Goal: Information Seeking & Learning: Find specific fact

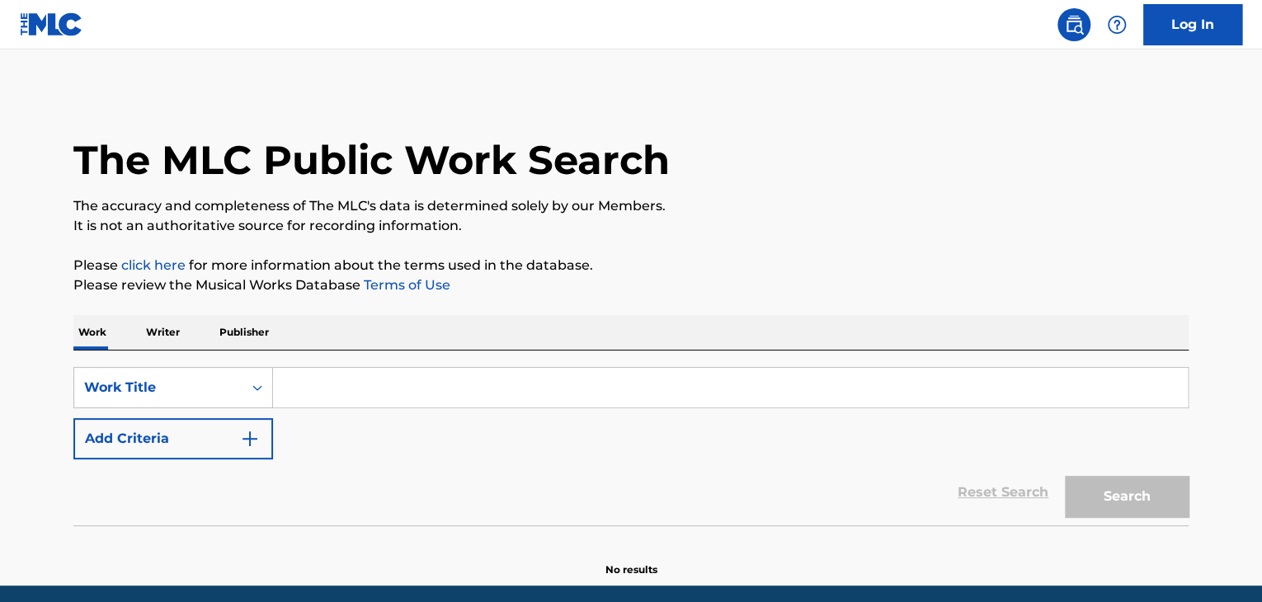
click at [330, 395] on input "Search Form" at bounding box center [730, 388] width 915 height 40
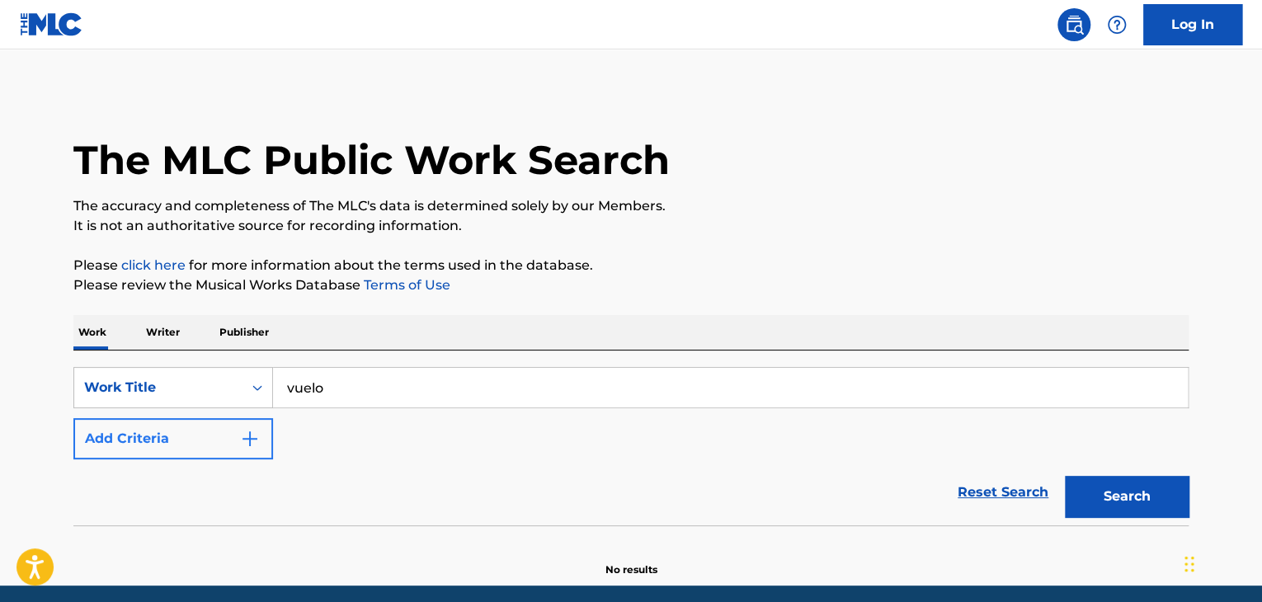
type input "vuelo"
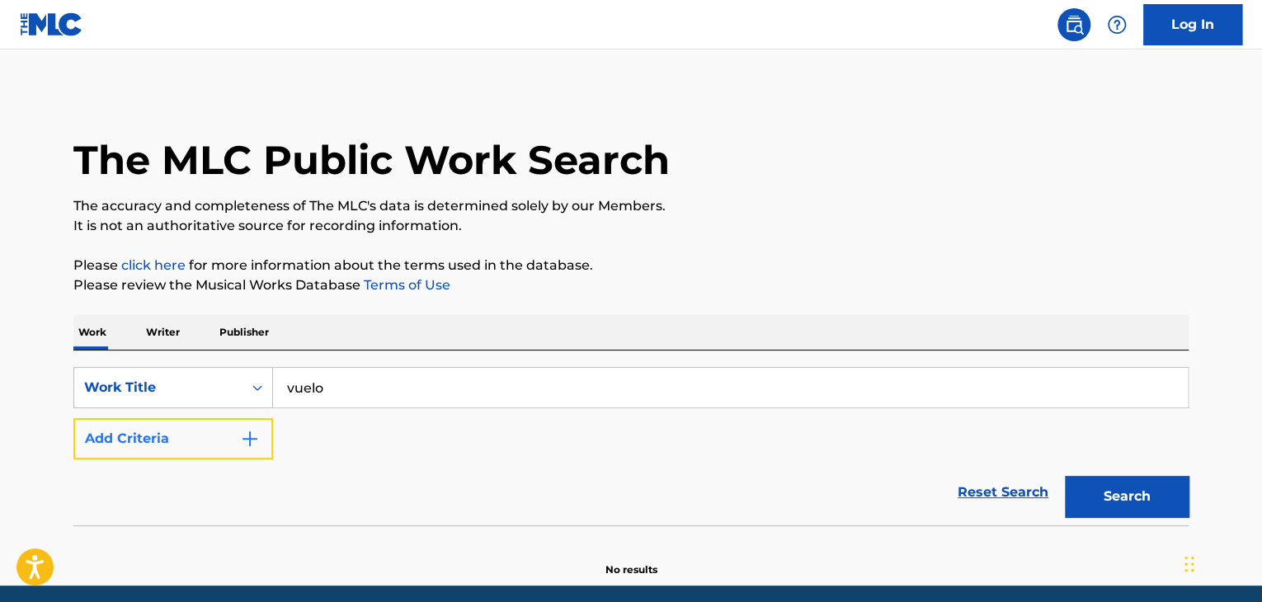
click at [254, 450] on button "Add Criteria" at bounding box center [173, 438] width 200 height 41
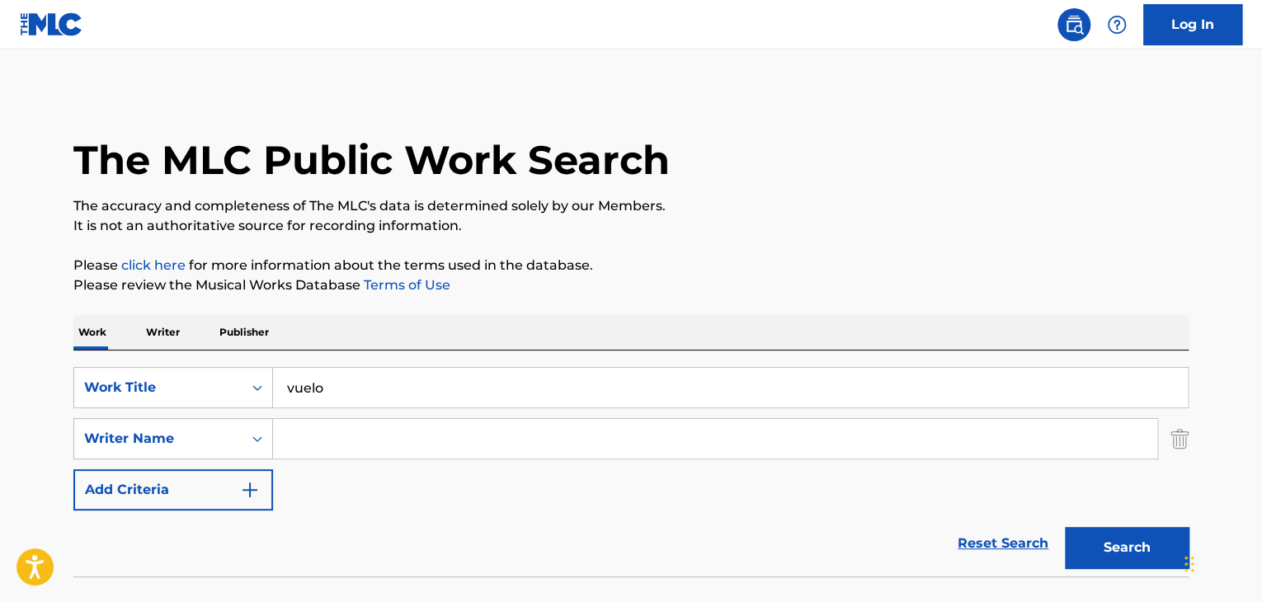
click at [300, 444] on input "Search Form" at bounding box center [715, 439] width 884 height 40
type input "[PERSON_NAME]"
click at [1087, 551] on button "Search" at bounding box center [1127, 547] width 124 height 41
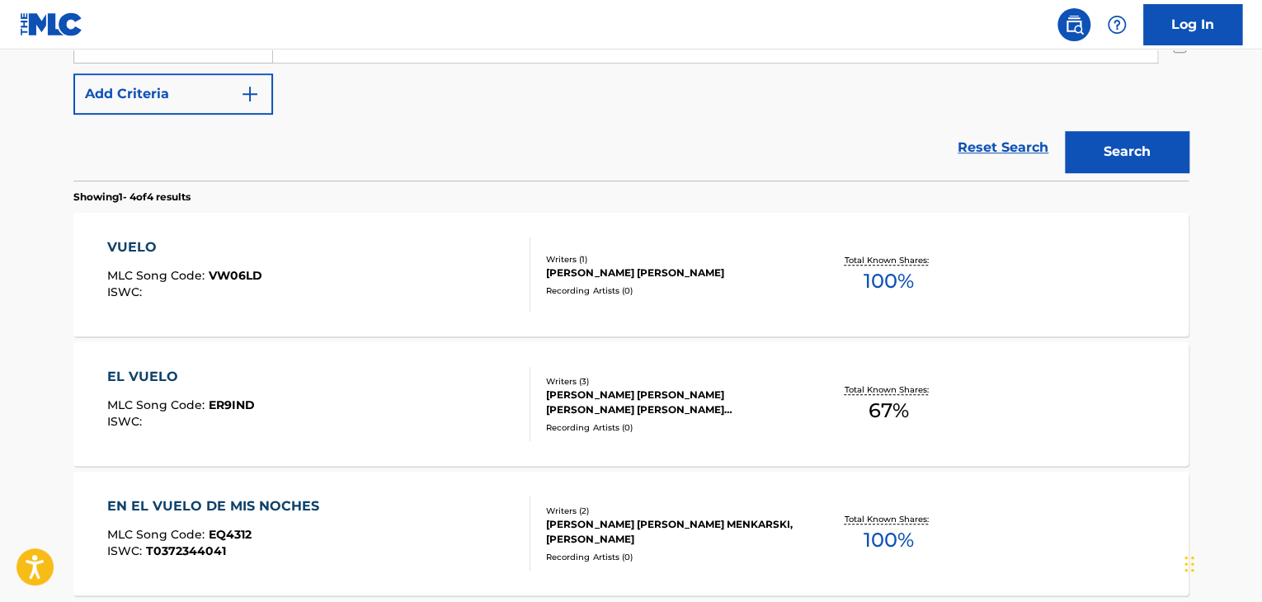
scroll to position [412, 0]
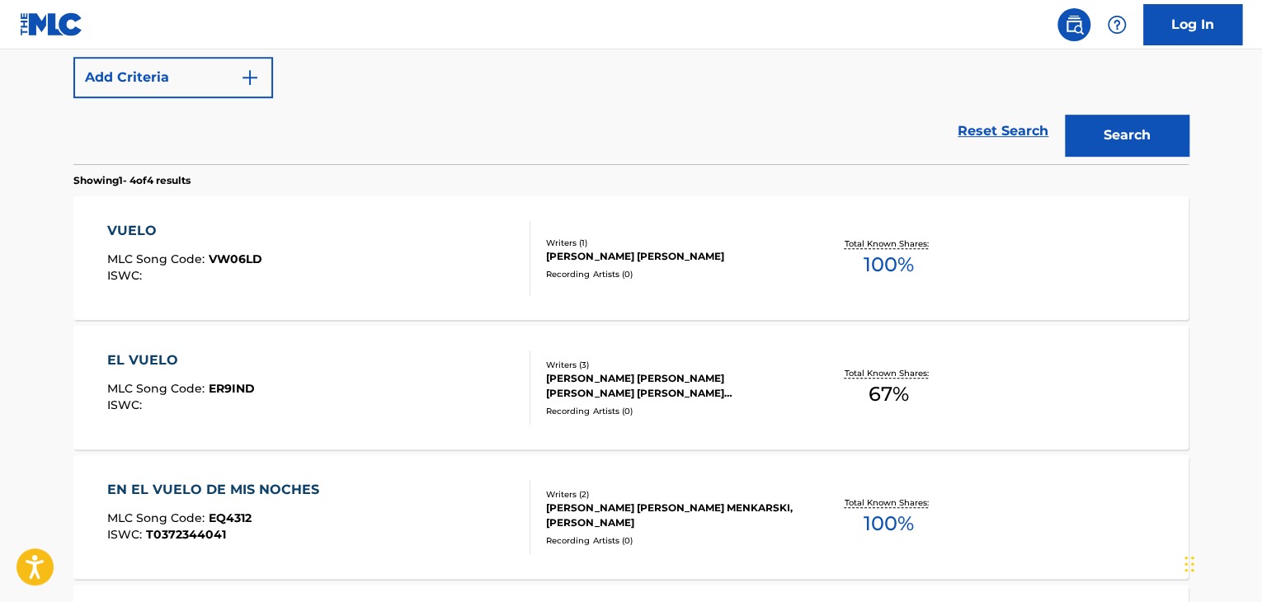
click at [127, 238] on div "VUELO" at bounding box center [184, 231] width 155 height 20
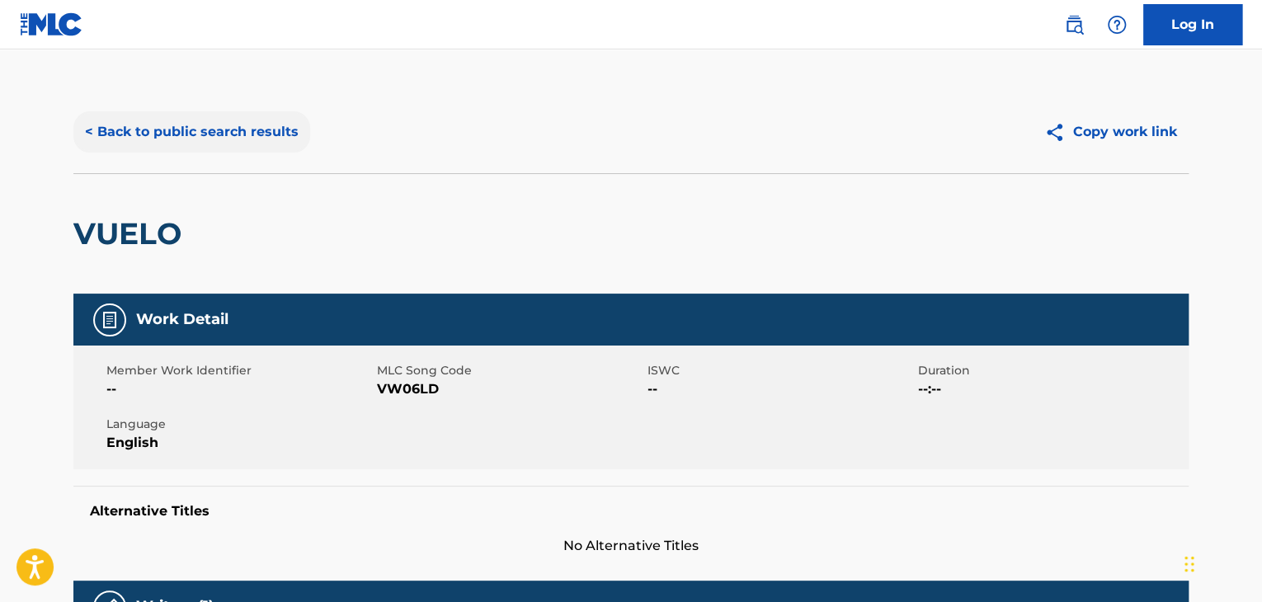
click at [96, 119] on button "< Back to public search results" at bounding box center [191, 131] width 237 height 41
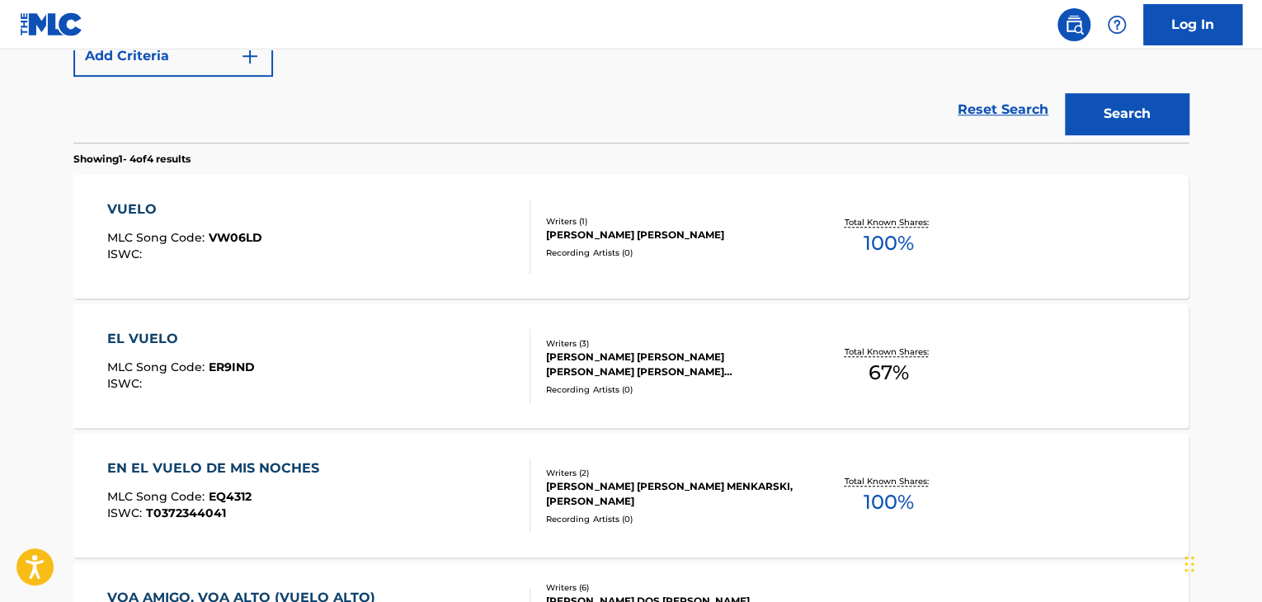
scroll to position [176, 0]
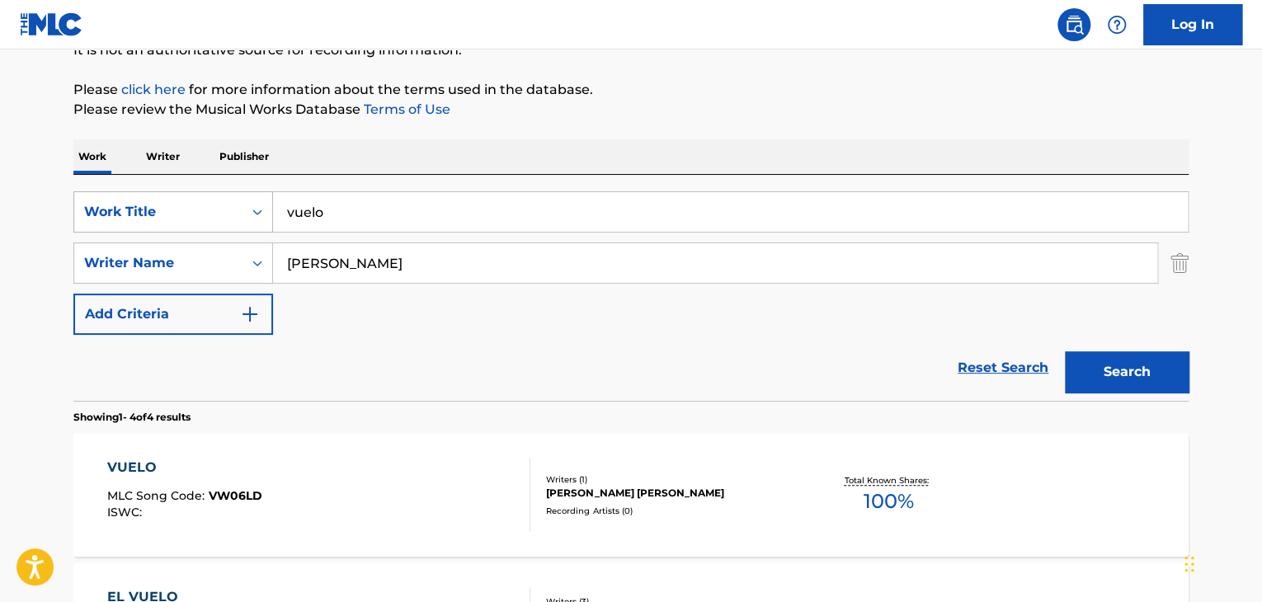
drag, startPoint x: 330, startPoint y: 228, endPoint x: 195, endPoint y: 230, distance: 135.3
click at [195, 231] on div "SearchWithCriteria7be13884-a8e3-4eef-8f0e-b4d2065bfc62 Work Title vuelo" at bounding box center [630, 211] width 1115 height 41
type input "NO ME FALTA NADA"
drag, startPoint x: 1129, startPoint y: 375, endPoint x: 1006, endPoint y: 397, distance: 124.7
click at [1128, 375] on button "Search" at bounding box center [1127, 371] width 124 height 41
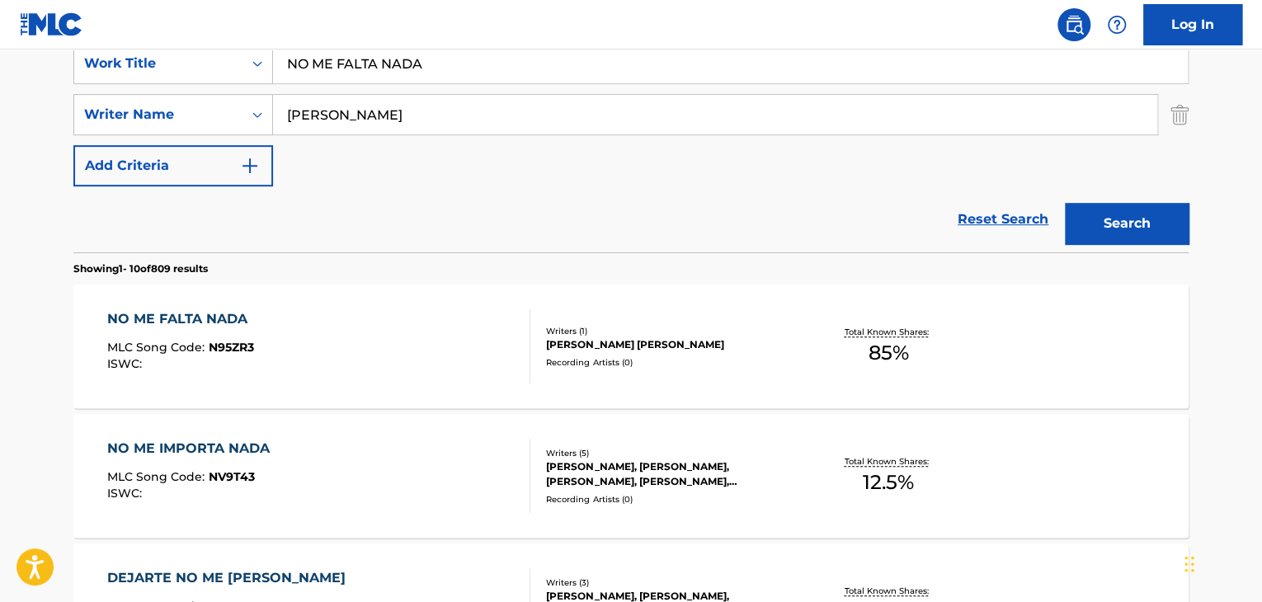
scroll to position [341, 0]
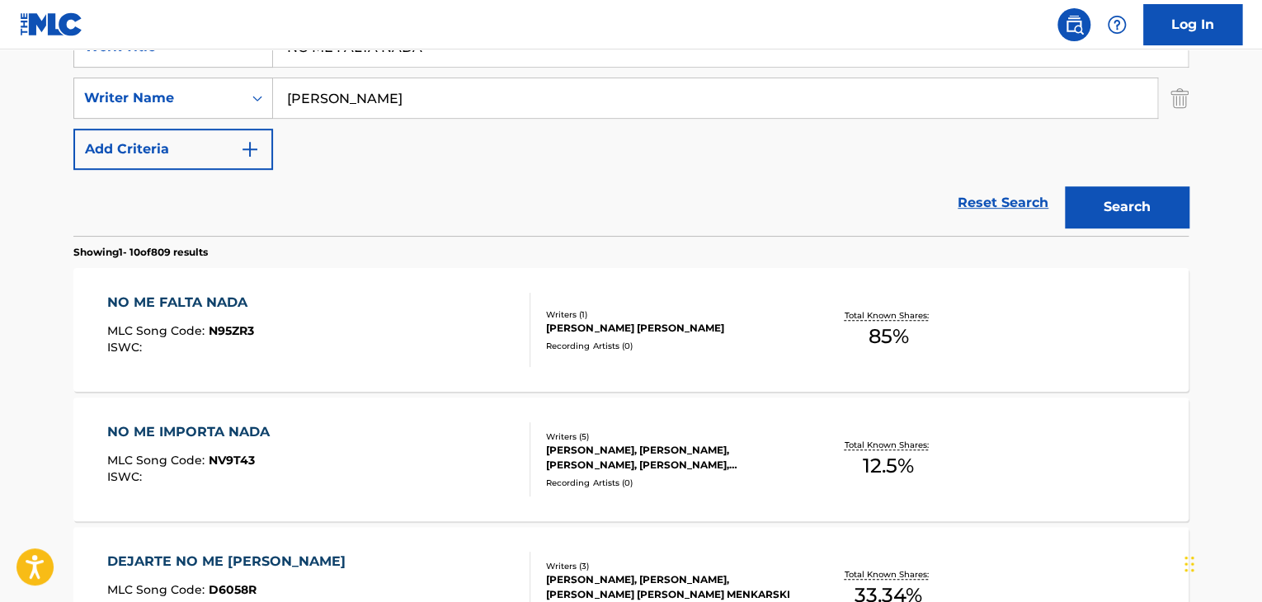
click at [201, 302] on div "NO ME FALTA NADA" at bounding box center [181, 303] width 148 height 20
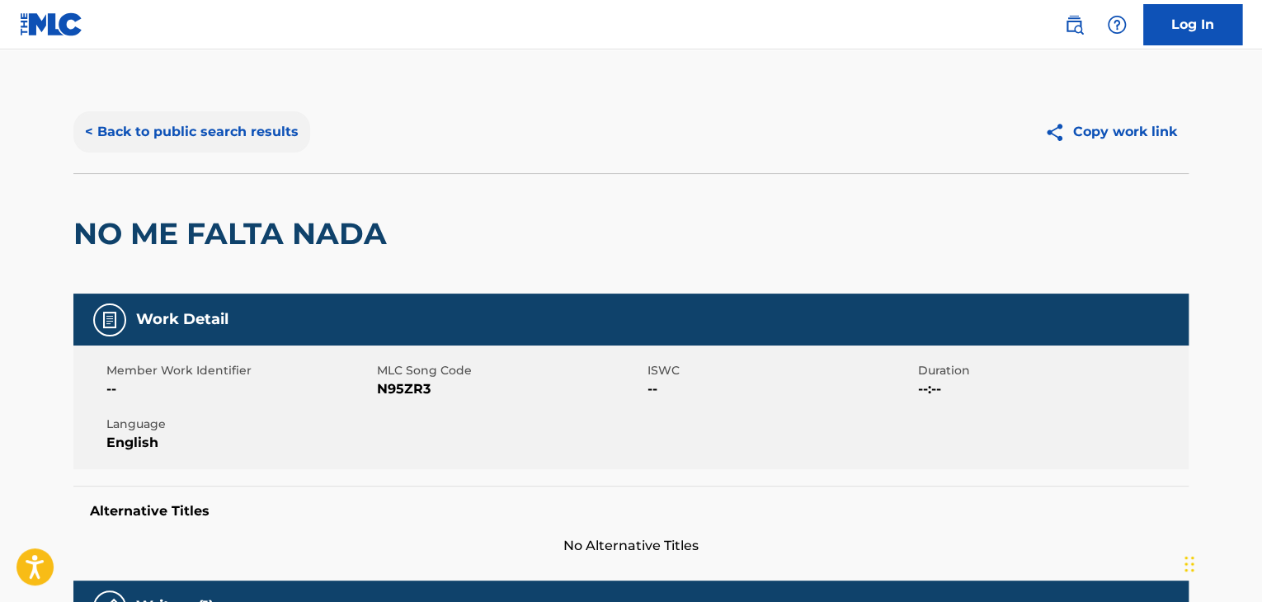
click at [89, 134] on button "< Back to public search results" at bounding box center [191, 131] width 237 height 41
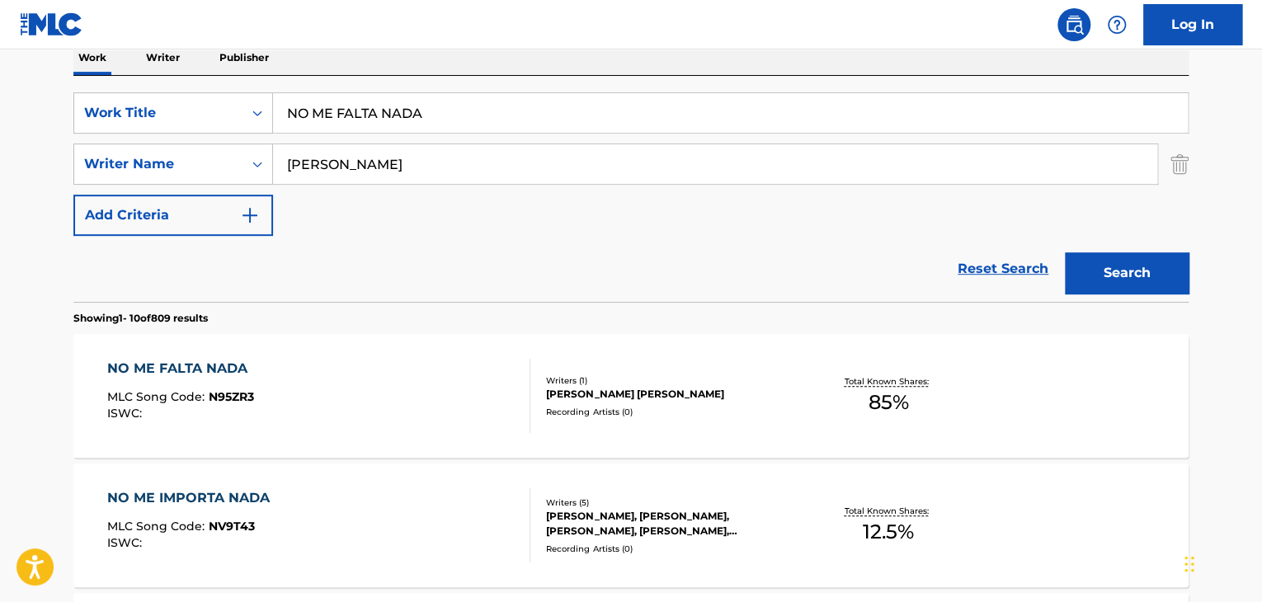
scroll to position [176, 0]
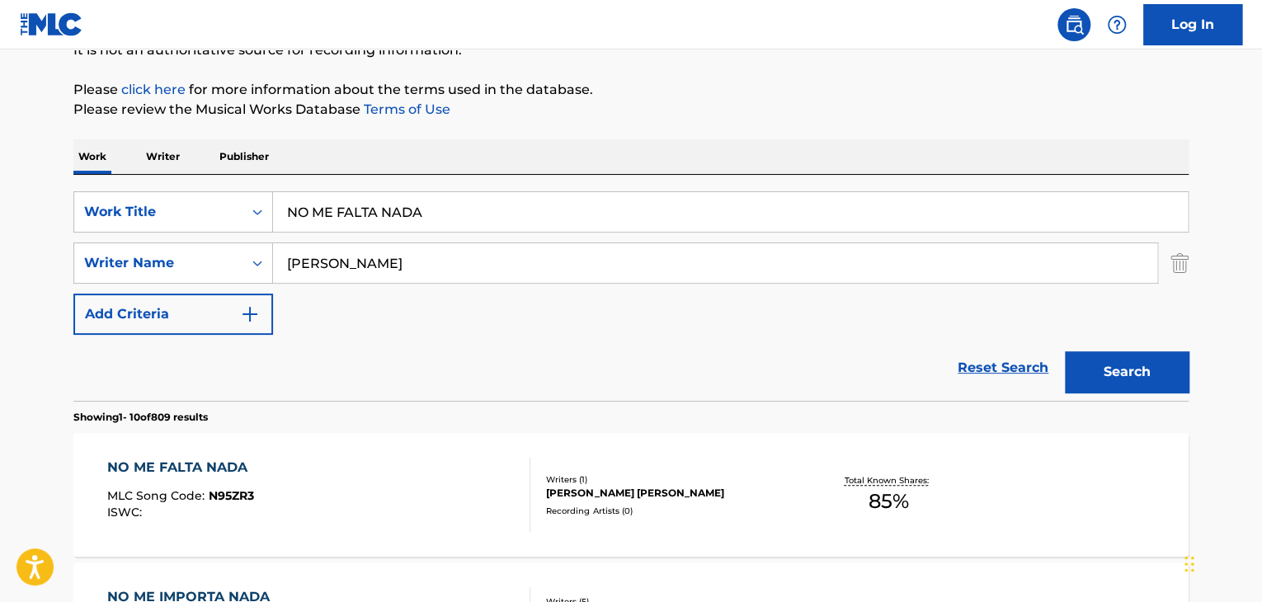
drag, startPoint x: 238, startPoint y: 212, endPoint x: 41, endPoint y: 255, distance: 200.9
type input "anos [PERSON_NAME]"
drag, startPoint x: 400, startPoint y: 262, endPoint x: 203, endPoint y: 258, distance: 197.1
click at [203, 259] on div "SearchWithCriteriac05a79bb-6080-4129-8ef3-6851a7b845a5 Writer Name [PERSON_NAME]" at bounding box center [630, 262] width 1115 height 41
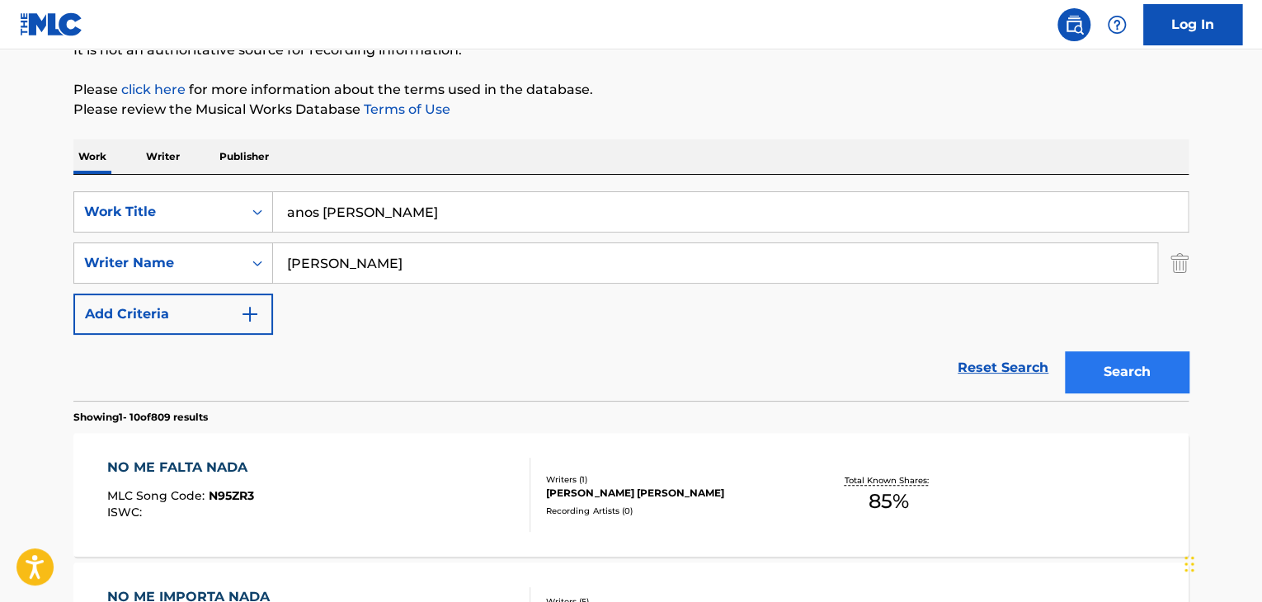
click at [1135, 351] on div "Search" at bounding box center [1122, 368] width 132 height 66
drag, startPoint x: 336, startPoint y: 262, endPoint x: 142, endPoint y: 269, distance: 193.9
click at [142, 268] on div "SearchWithCriteriac05a79bb-6080-4129-8ef3-6851a7b845a5 Writer Name [PERSON_NAME]" at bounding box center [630, 262] width 1115 height 41
type input "[PERSON_NAME]"
click at [1089, 379] on button "Search" at bounding box center [1127, 371] width 124 height 41
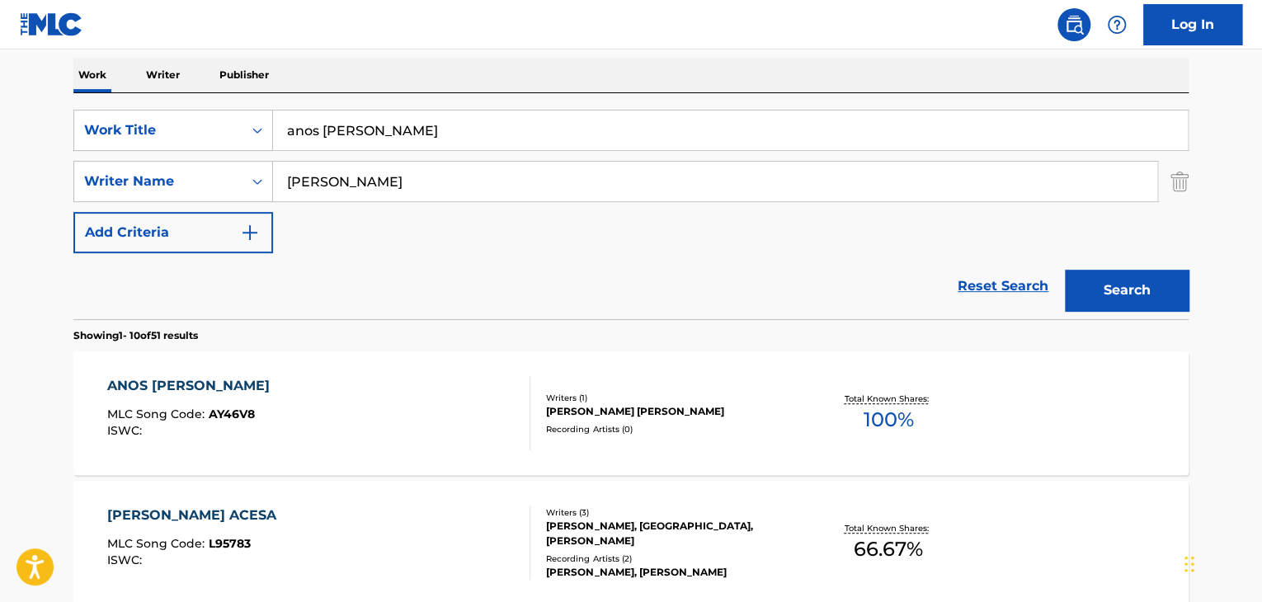
scroll to position [258, 0]
click at [129, 379] on div "ANOS [PERSON_NAME]" at bounding box center [192, 385] width 171 height 20
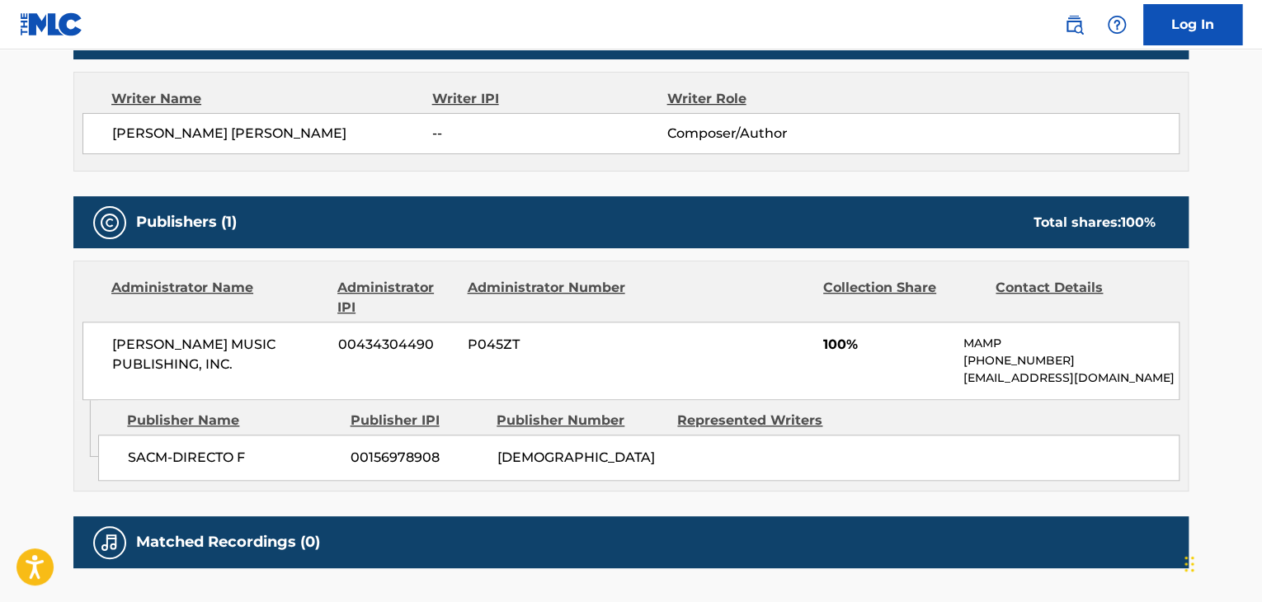
scroll to position [577, 0]
